Goal: Use online tool/utility: Utilize a website feature to perform a specific function

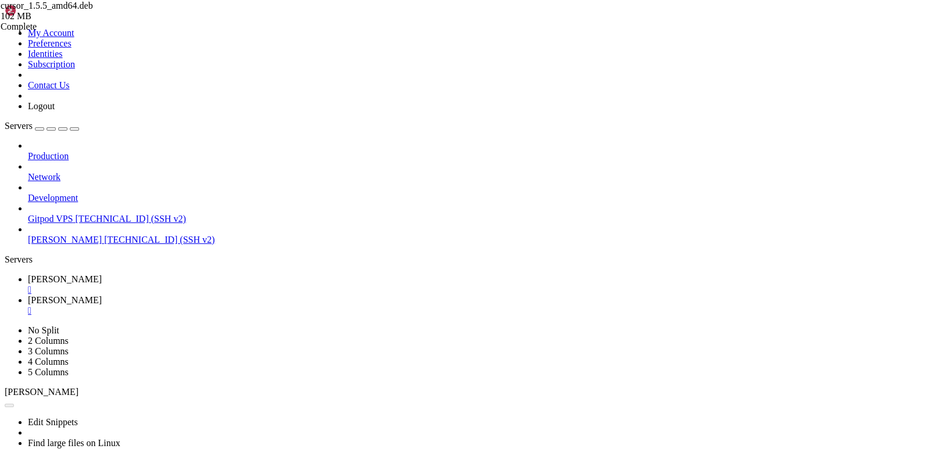
scroll to position [451, 0]
click at [100, 245] on div "Production Network Development Gitpod VPS [TECHNICAL_ID] (SSH v2) [PERSON_NAME]…" at bounding box center [466, 193] width 922 height 105
click at [74, 245] on div "Production Network Development Gitpod VPS [TECHNICAL_ID] (SSH v2) [PERSON_NAME]…" at bounding box center [466, 193] width 922 height 105
click at [52, 214] on link "Gitpod VPS [TECHNICAL_ID] (SSH v2)" at bounding box center [477, 219] width 898 height 10
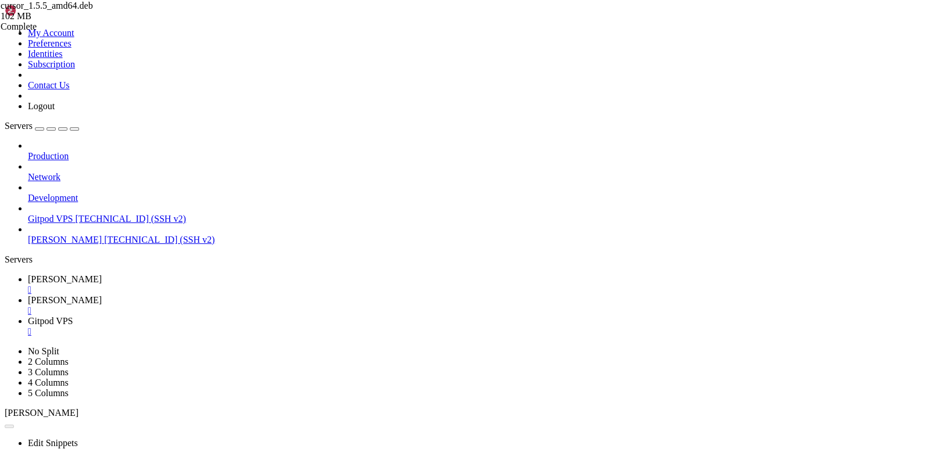
scroll to position [0, 0]
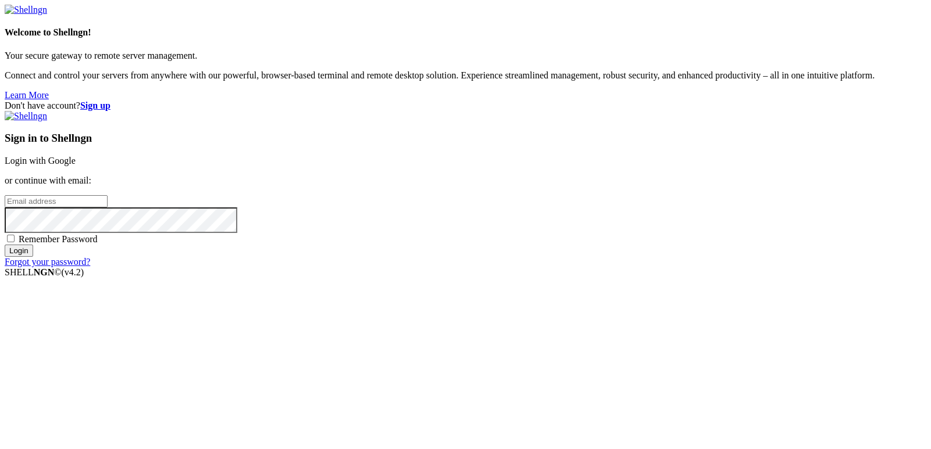
click at [76, 166] on link "Login with Google" at bounding box center [40, 161] width 71 height 10
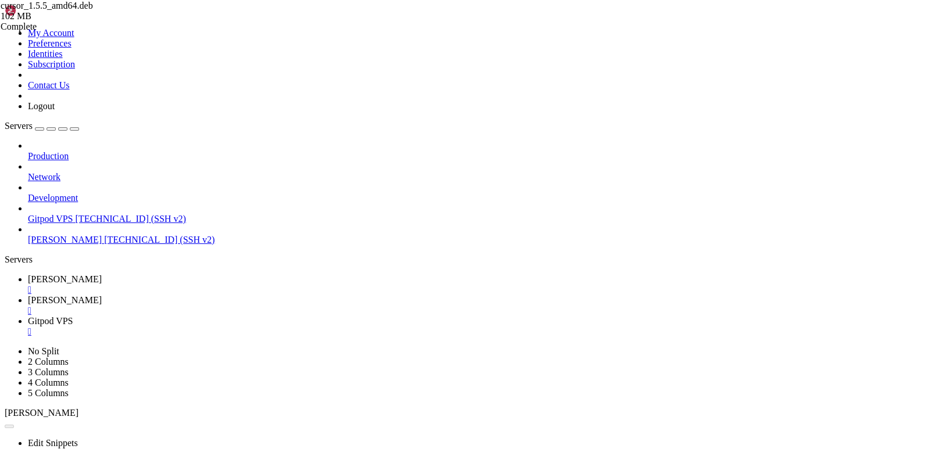
scroll to position [138, 0]
drag, startPoint x: 276, startPoint y: 1515, endPoint x: 11, endPoint y: 1389, distance: 293.1
copy div "loremi@d9-00-si8 : ~/ametcon-adipis4/_elit1/sedd/eius $ te /inci/utlabo/etdolor…"
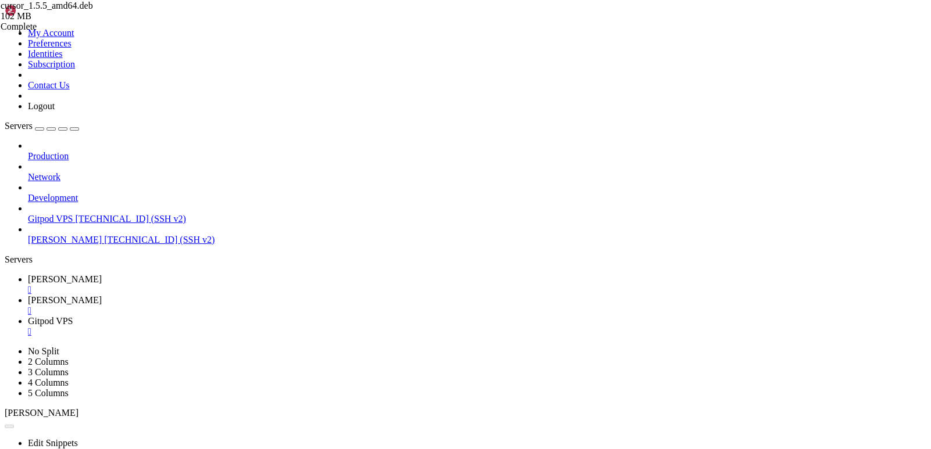
drag, startPoint x: 422, startPoint y: 1585, endPoint x: 283, endPoint y: 1532, distance: 148.9
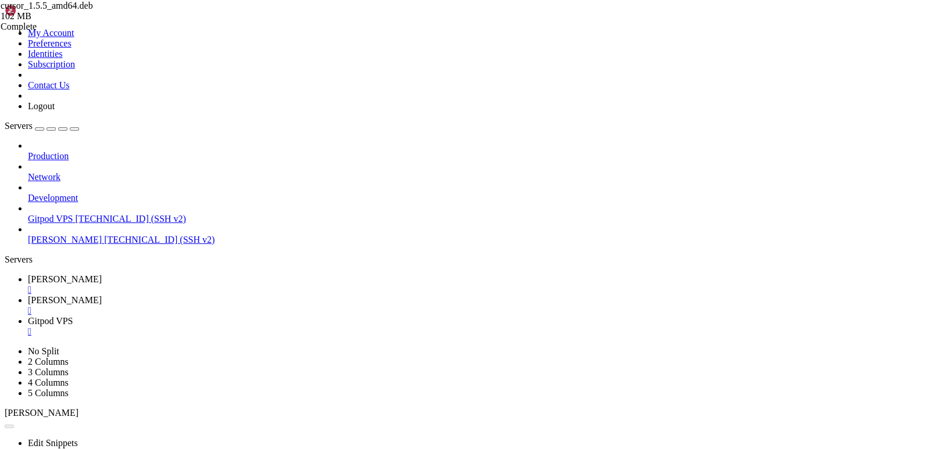
drag, startPoint x: 152, startPoint y: 1525, endPoint x: 46, endPoint y: 1408, distance: 157.7
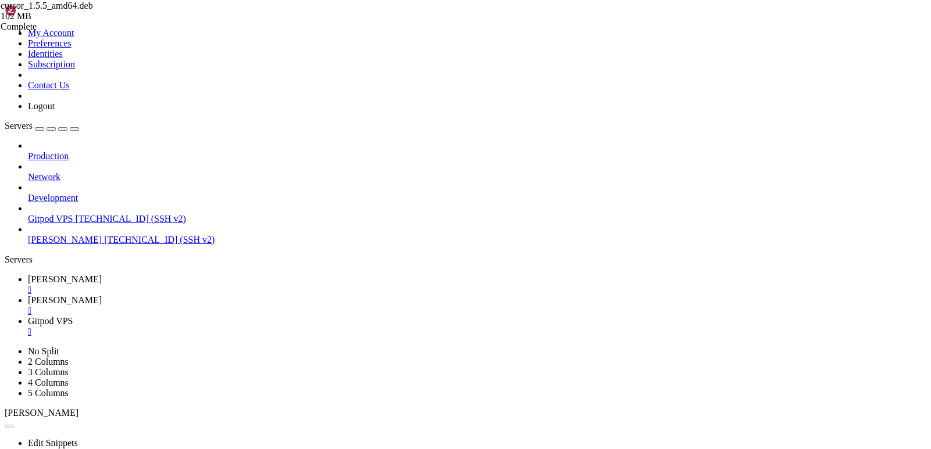
scroll to position [1063, 0]
drag, startPoint x: 151, startPoint y: 1527, endPoint x: 120, endPoint y: 1386, distance: 144.7
drag, startPoint x: 8, startPoint y: 1329, endPoint x: 74, endPoint y: 1372, distance: 78.5
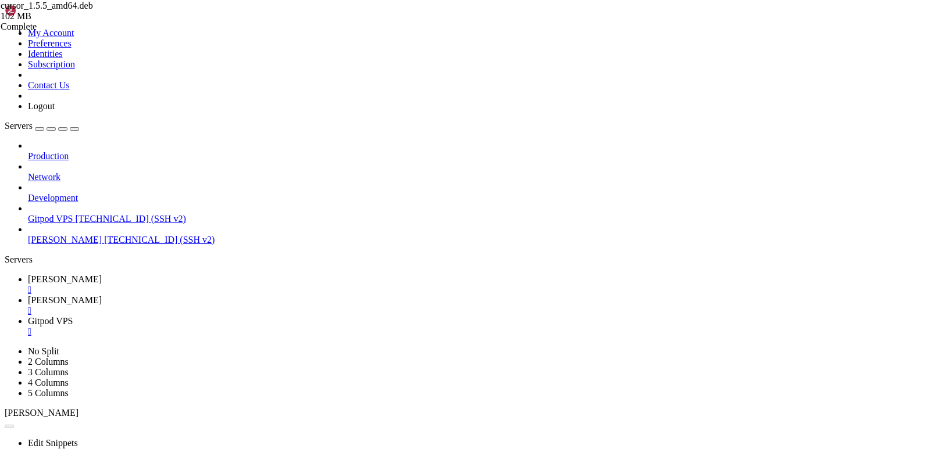
drag, startPoint x: 269, startPoint y: 1327, endPoint x: 153, endPoint y: 1526, distance: 230.6
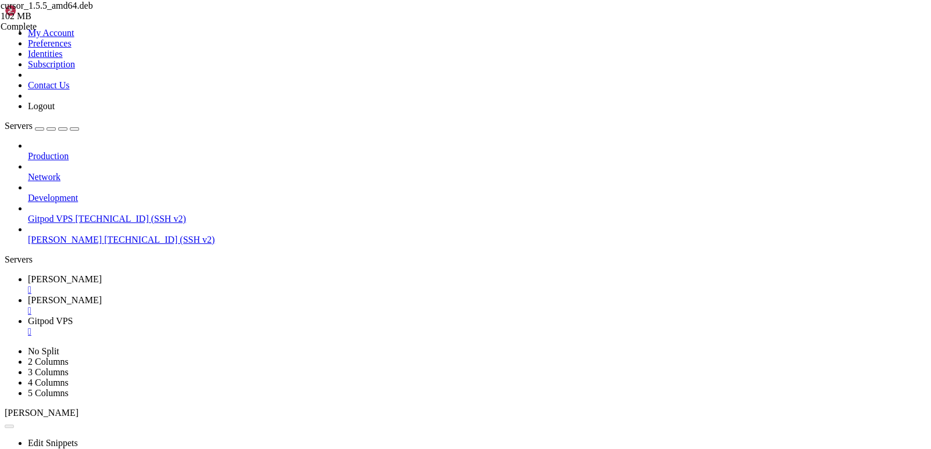
copy div "lo /ipsu/dolors/ametcon-adipis3/_elit0/sedd/eius :${t}%"></inc></utl>`; [ET0] D…"
click at [204, 285] on div "" at bounding box center [477, 290] width 898 height 10
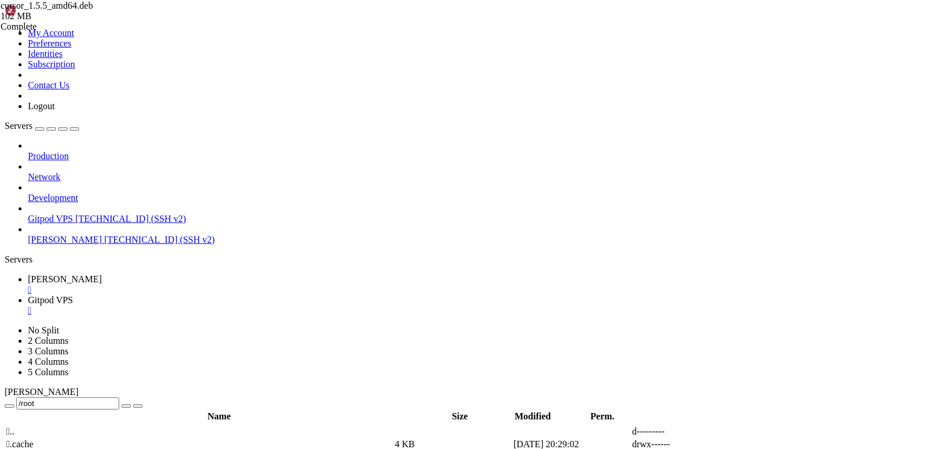
click at [206, 285] on div "" at bounding box center [477, 290] width 898 height 10
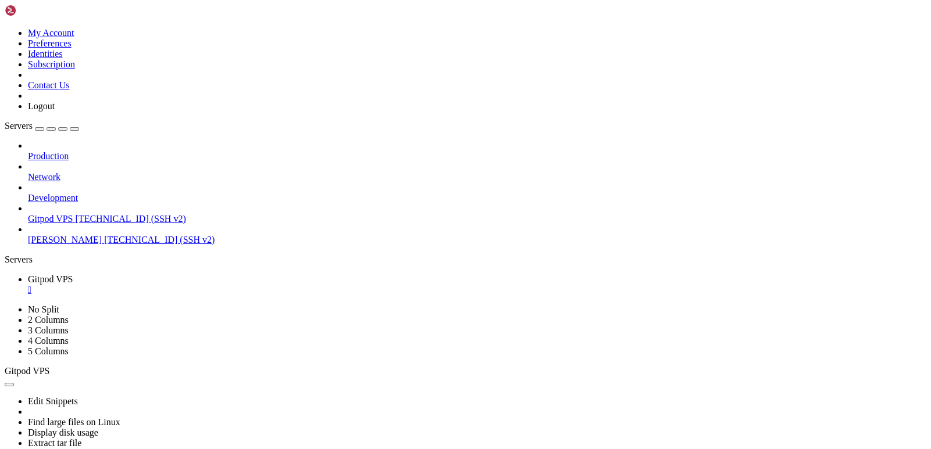
scroll to position [4517, 0]
drag, startPoint x: 292, startPoint y: 845, endPoint x: 12, endPoint y: 721, distance: 306.9
copy div "ubuntu@b2-15-de1 : ~/actions-runner2/_work2/uapi/uapi $ ssh-keygen -y -f /works…"
drag, startPoint x: 270, startPoint y: 718, endPoint x: 279, endPoint y: 724, distance: 10.5
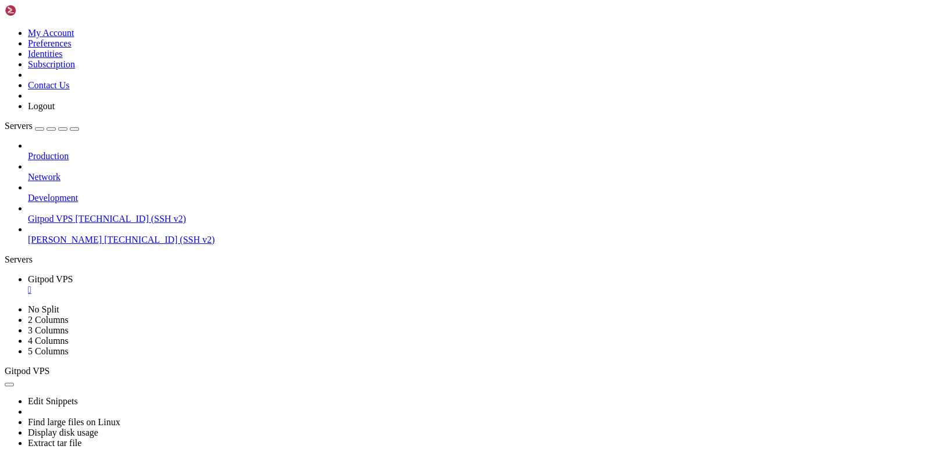
copy x-row "ssh-keygen -y -f /workspace/tmp/ovh_id_rsa > /tmp/ovh_id_[DOMAIN_NAME]"
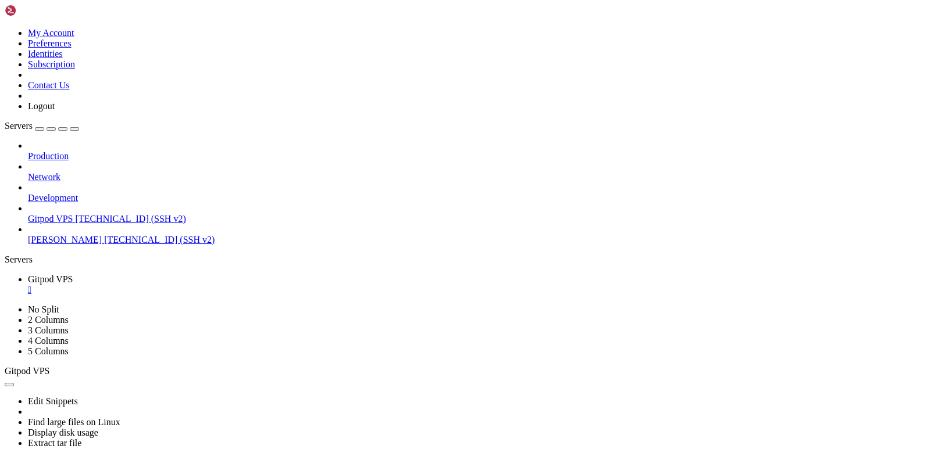
scroll to position [4596, 0]
click at [90, 245] on div "Production Network Development Gitpod VPS [TECHNICAL_ID] (SSH v2) [PERSON_NAME]…" at bounding box center [466, 193] width 922 height 105
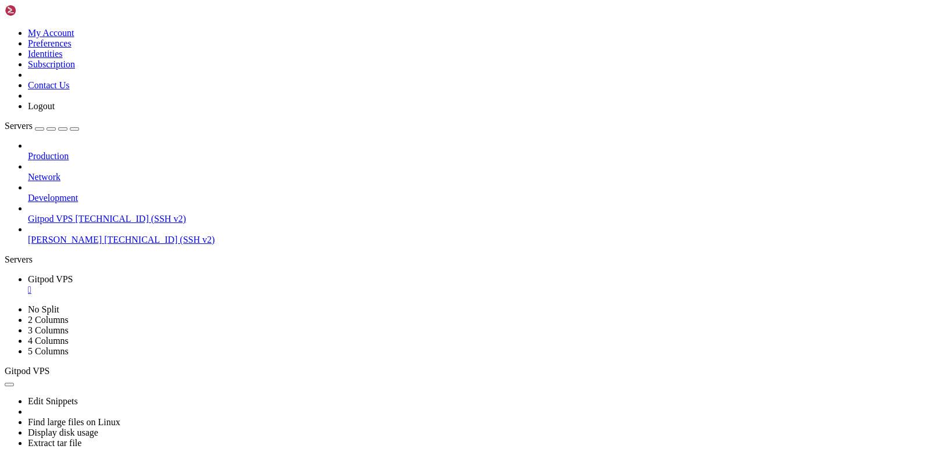
scroll to position [4685, 0]
